Goal: Book appointment/travel/reservation

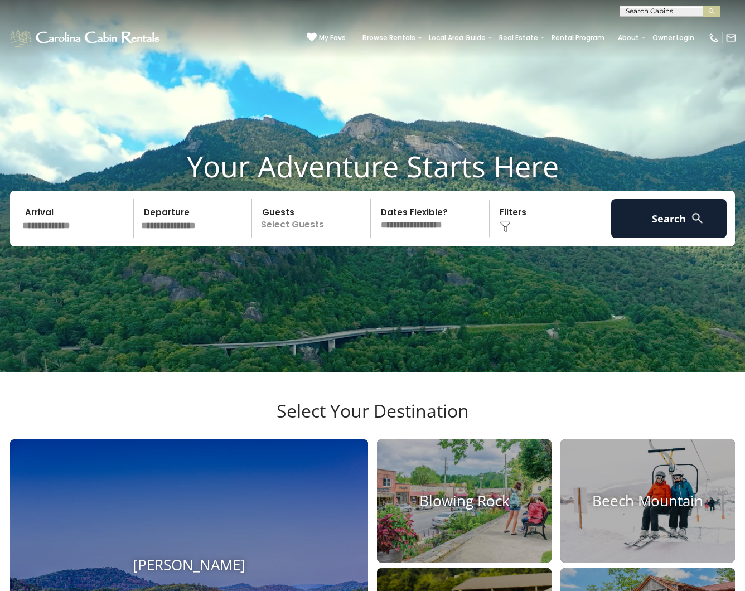
click at [502, 233] on img at bounding box center [505, 226] width 11 height 11
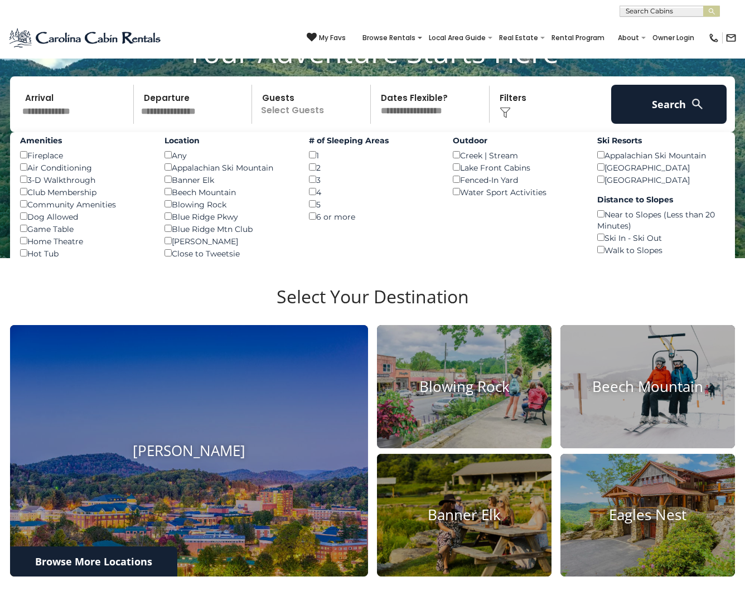
scroll to position [115, 0]
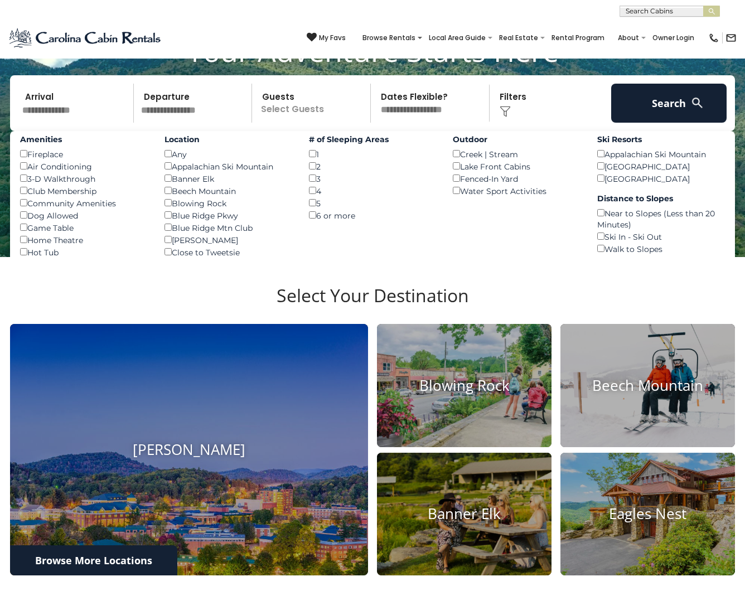
click at [171, 304] on section "Select Your Destination Boone Blowing Rock Beech Mountain Banner Elk Eagles Nes…" at bounding box center [372, 433] width 745 height 352
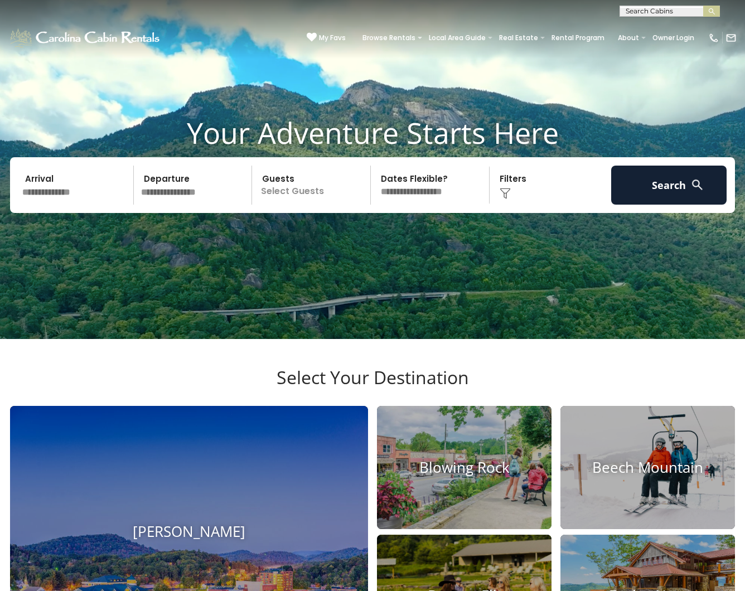
scroll to position [0, 0]
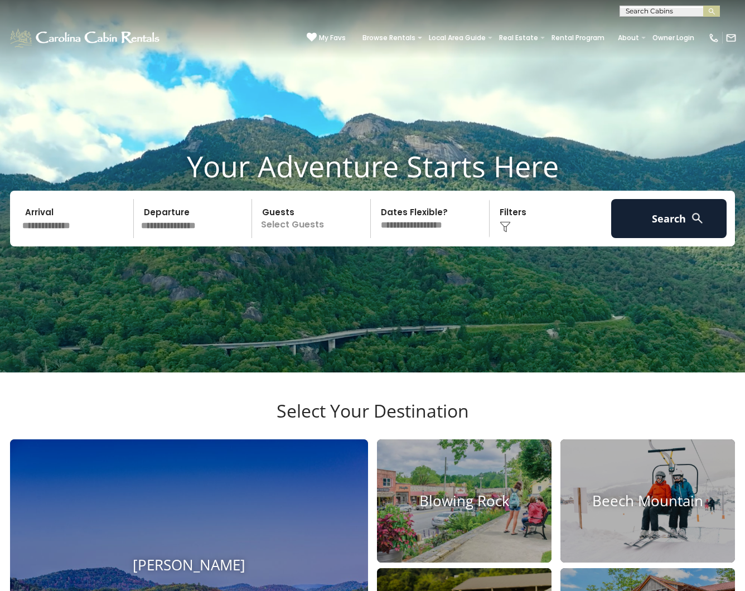
click at [505, 233] on img at bounding box center [505, 226] width 11 height 11
click at [507, 234] on div "Click to Choose" at bounding box center [550, 218] width 115 height 39
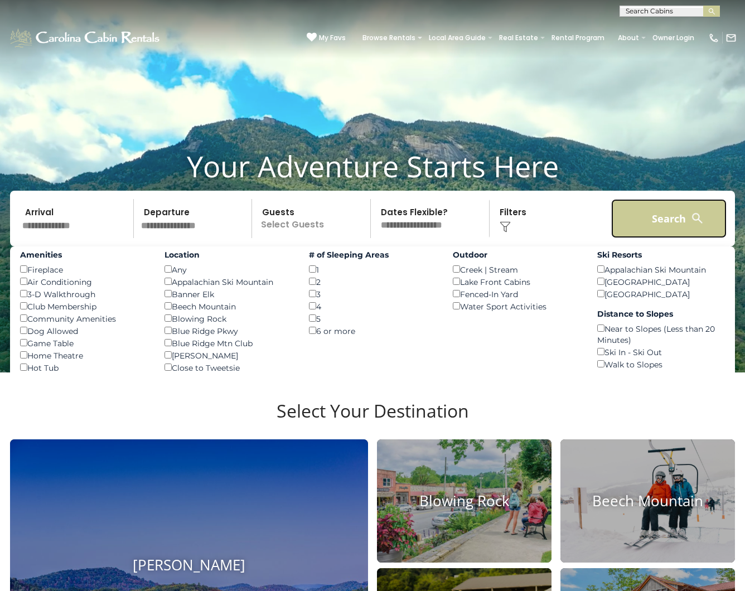
click at [652, 230] on button "Search" at bounding box center [668, 218] width 115 height 39
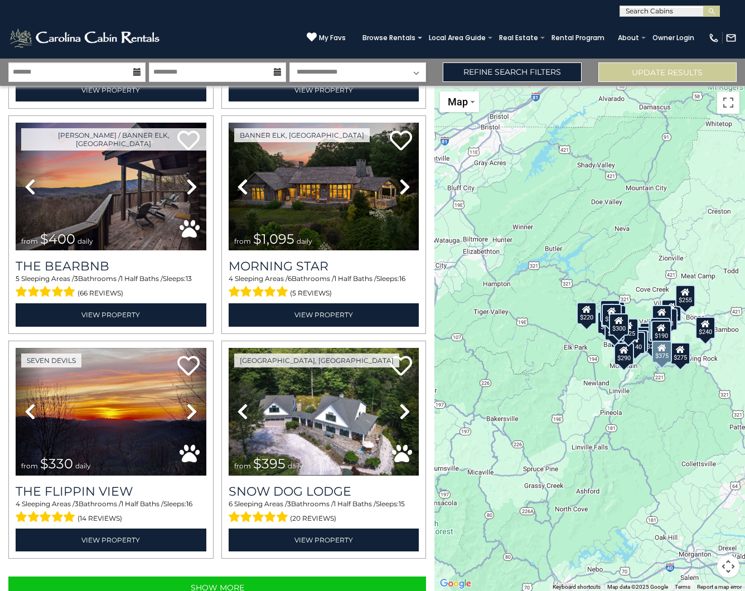
scroll to position [2944, 0]
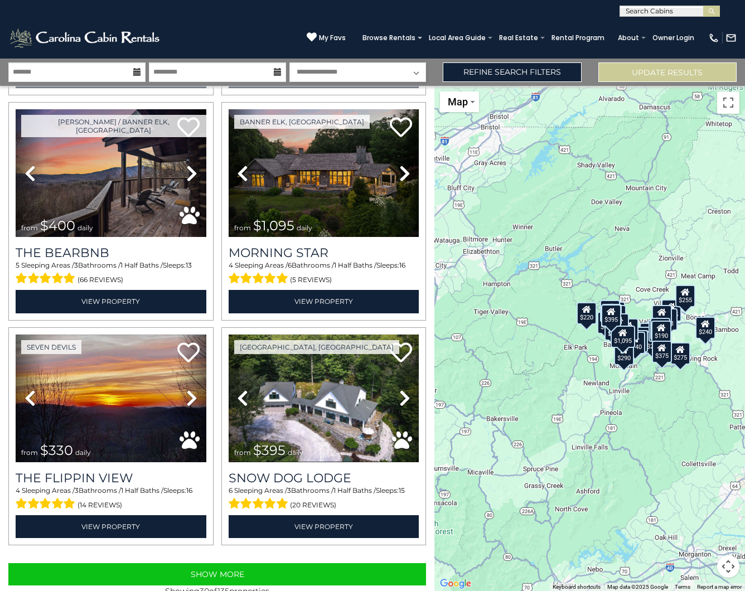
click at [559, 387] on div "$265 $451 $485 $220 $305 $410 $395 $140 $190 $290 $145 $125 $160 $185 $165 $300…" at bounding box center [590, 338] width 311 height 505
drag, startPoint x: 734, startPoint y: 568, endPoint x: 730, endPoint y: 563, distance: 6.3
click at [730, 563] on button "Map camera controls" at bounding box center [728, 567] width 22 height 22
click at [703, 539] on button "Move right" at bounding box center [700, 539] width 22 height 22
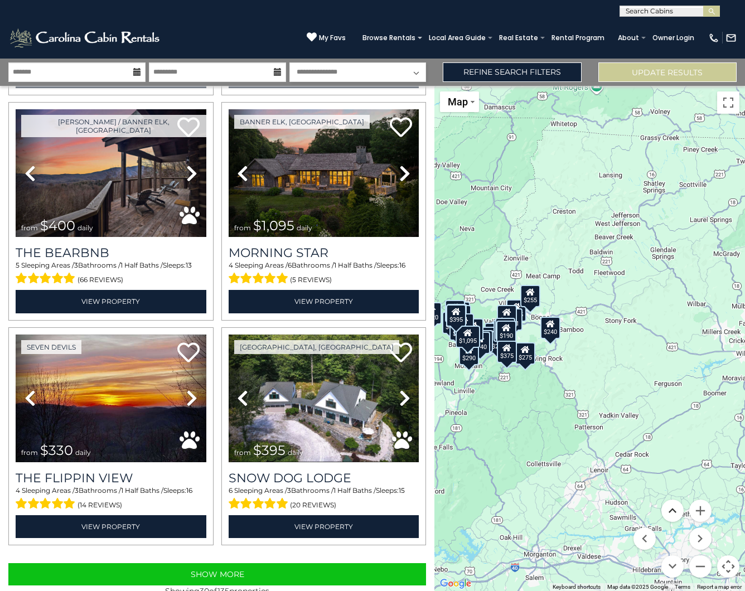
click at [674, 514] on button "Move up" at bounding box center [673, 511] width 22 height 22
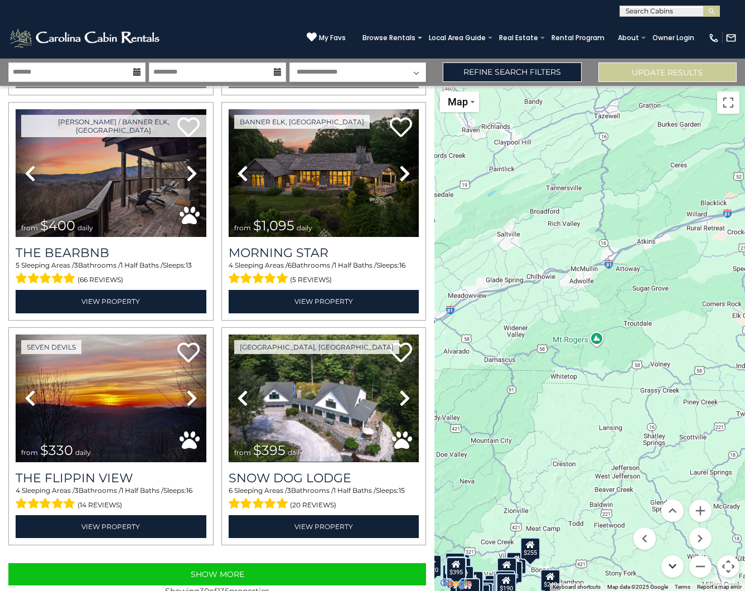
click at [677, 570] on button "Move down" at bounding box center [673, 567] width 22 height 22
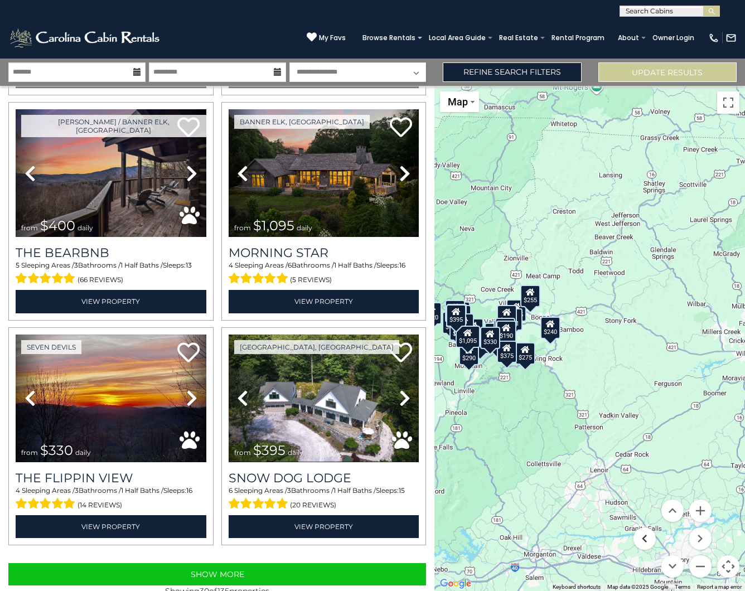
click at [647, 539] on button "Move left" at bounding box center [645, 539] width 22 height 22
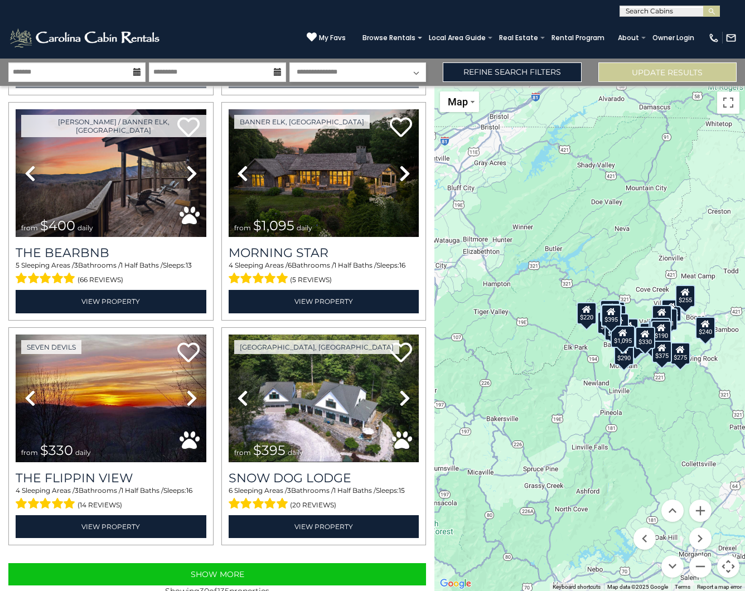
click at [614, 320] on div "$395" at bounding box center [611, 316] width 20 height 22
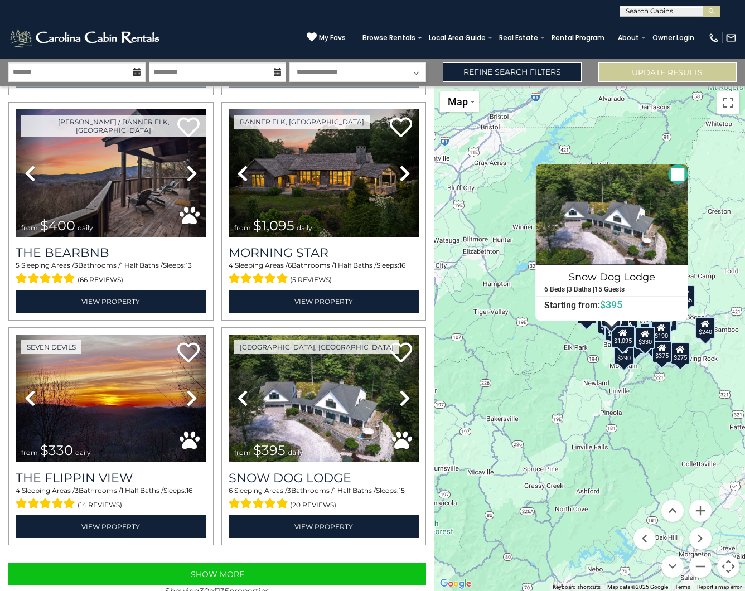
click at [619, 339] on div "$1,095" at bounding box center [622, 337] width 25 height 22
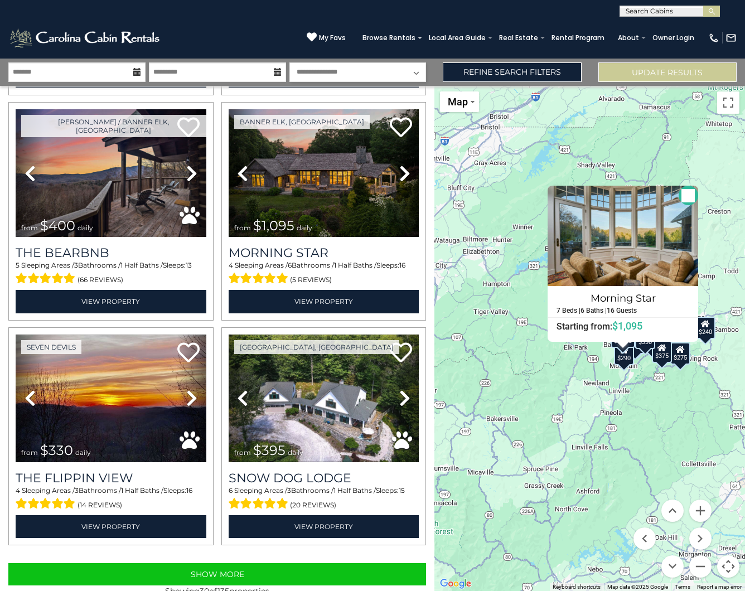
click at [628, 361] on div "$290" at bounding box center [624, 354] width 20 height 22
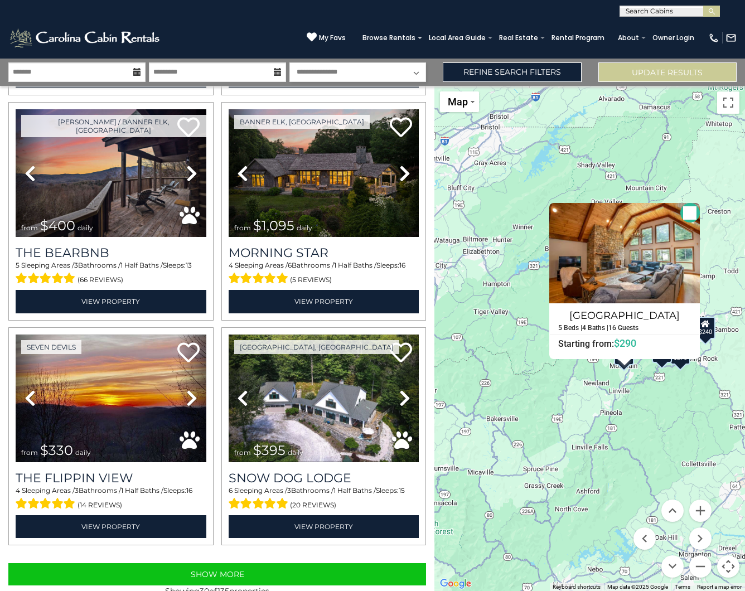
click at [562, 411] on div "$265 $451 $485 $220 $305 $410 $395 $140 $190 $290 $145 $125 $160 $185 $165 $300…" at bounding box center [590, 338] width 311 height 505
drag, startPoint x: 486, startPoint y: 236, endPoint x: 517, endPoint y: 229, distance: 31.5
click at [490, 234] on div "$265 $451 $485 $220 $305 $410 $395 $140 $190 $290 $145 $125 $160 $185 $165 $300…" at bounding box center [590, 338] width 311 height 505
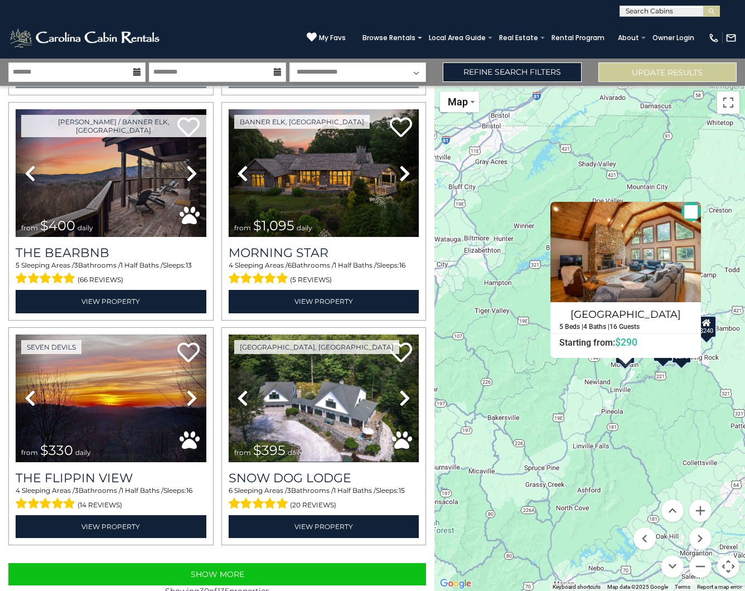
click at [691, 216] on button "Close" at bounding box center [692, 212] width 20 height 20
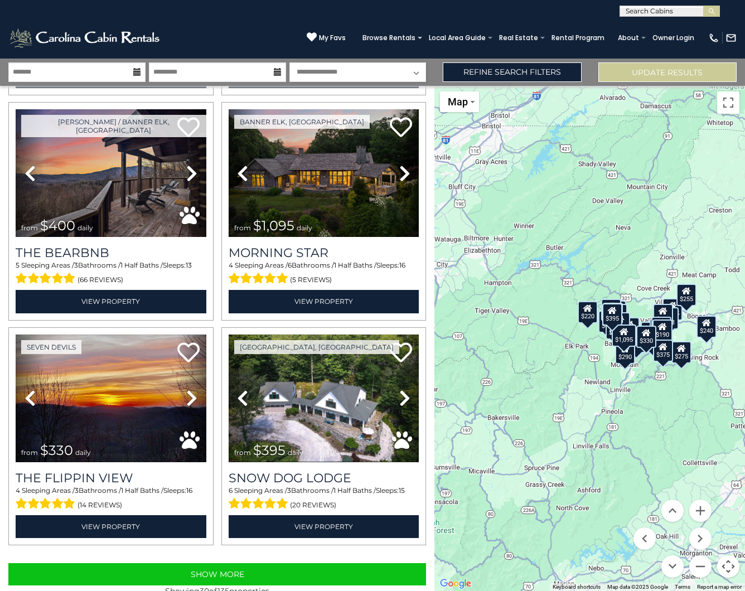
click at [664, 311] on icon at bounding box center [662, 311] width 9 height 8
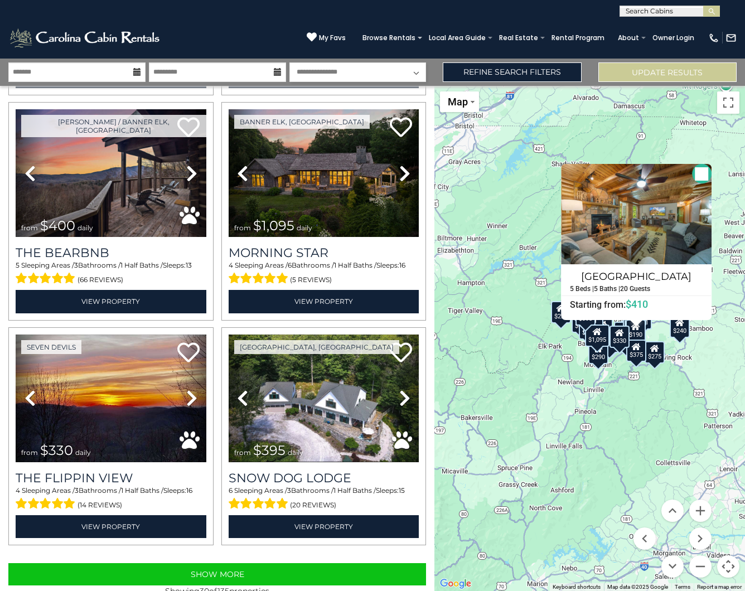
drag, startPoint x: 554, startPoint y: 355, endPoint x: 620, endPoint y: 257, distance: 118.2
click at [556, 353] on div "$265 $451 $485 $220 $305 $410 $395 $140 $190 $290 $145 $125 $160 $185 $165 $300…" at bounding box center [590, 338] width 311 height 505
click at [706, 177] on button "Close" at bounding box center [703, 173] width 20 height 20
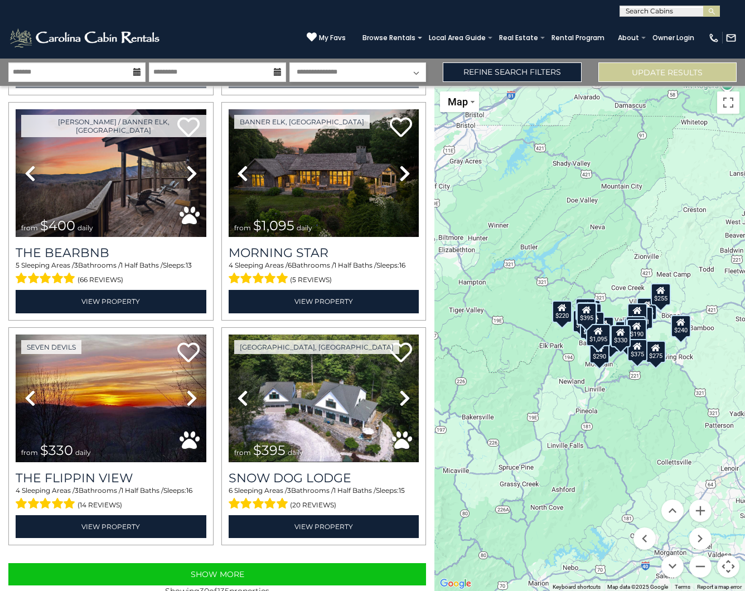
click at [639, 332] on div "$190" at bounding box center [637, 330] width 20 height 22
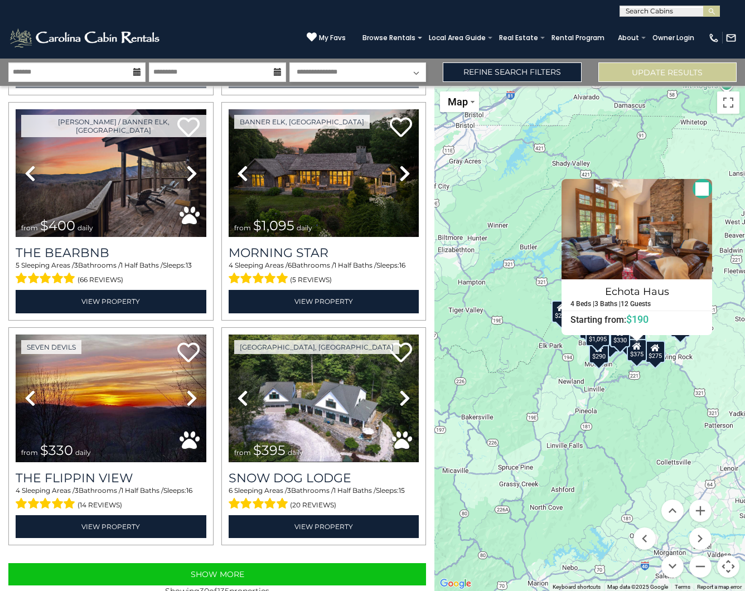
click at [698, 192] on button "Close" at bounding box center [703, 189] width 20 height 20
